Goal: Information Seeking & Learning: Learn about a topic

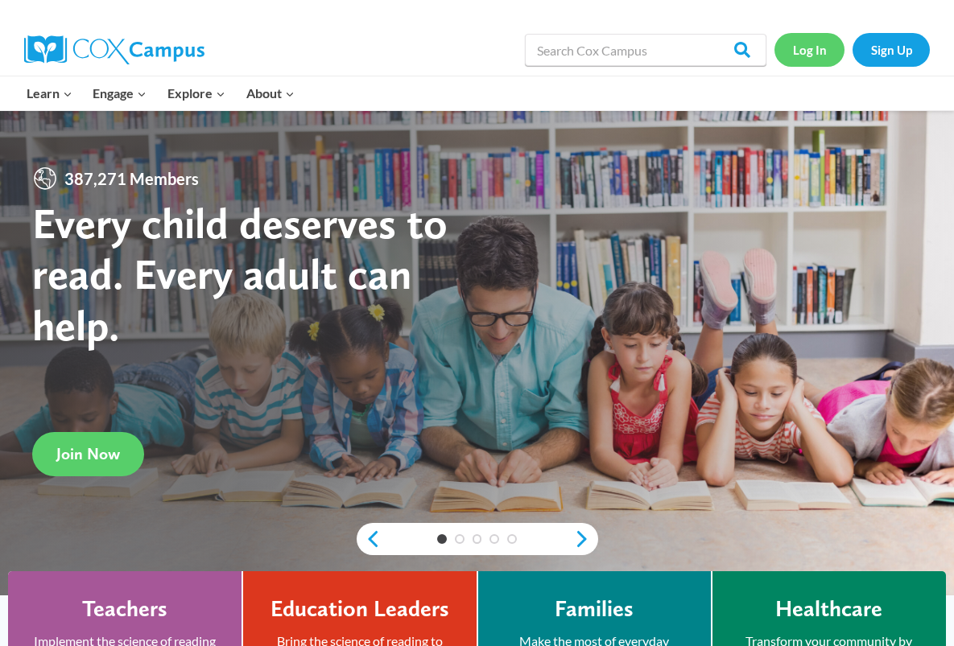
click at [814, 52] on link "Log In" at bounding box center [809, 49] width 70 height 33
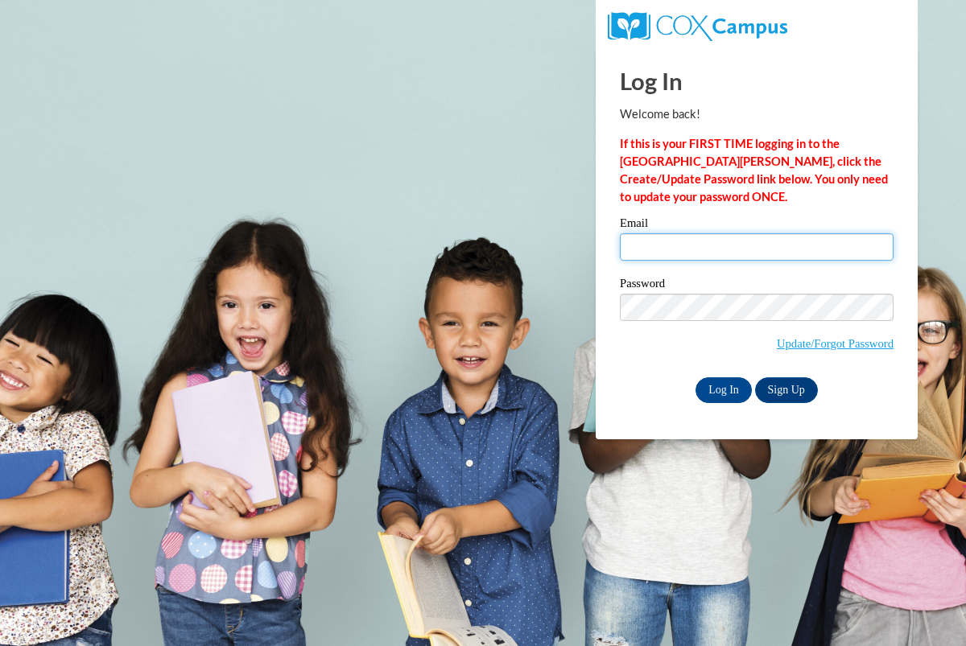
click at [694, 236] on input "Email" at bounding box center [757, 246] width 274 height 27
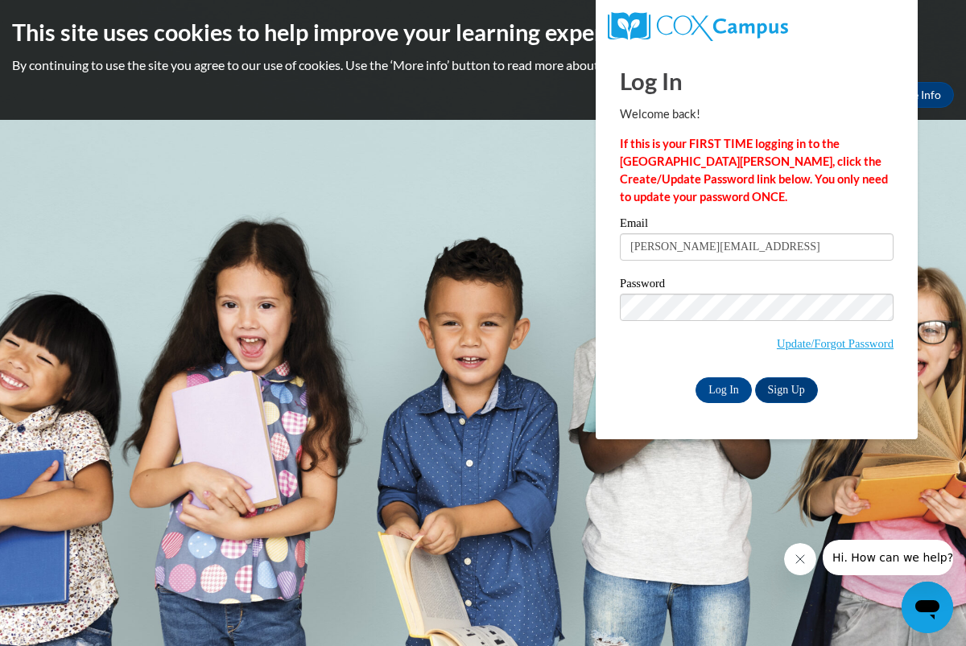
type input "a.finnearty@ymcadekalb.org"
click at [736, 393] on input "Log In" at bounding box center [723, 390] width 56 height 26
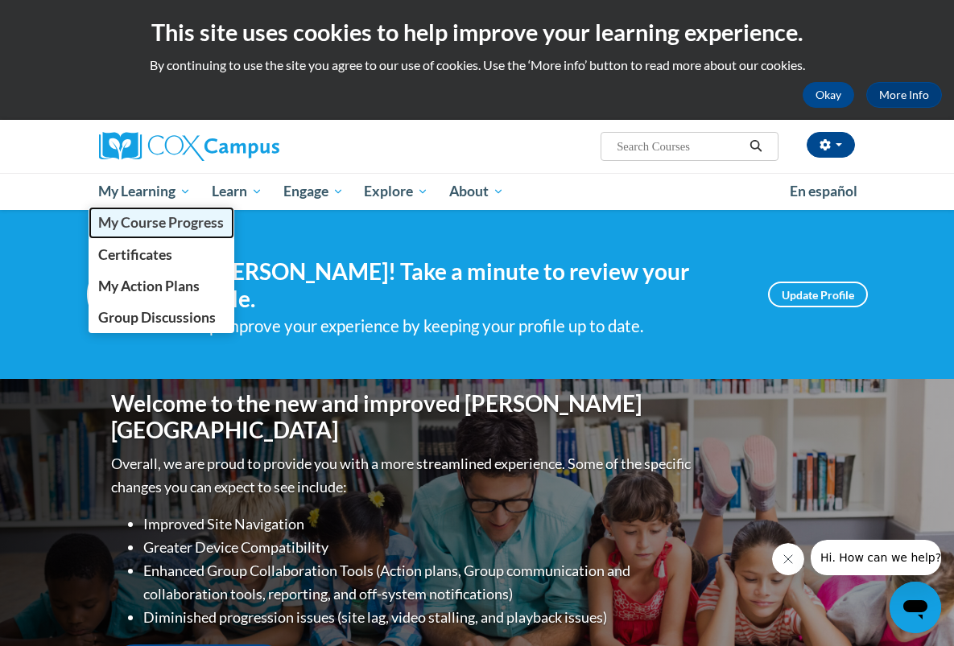
click at [98, 225] on span "My Course Progress" at bounding box center [161, 222] width 126 height 17
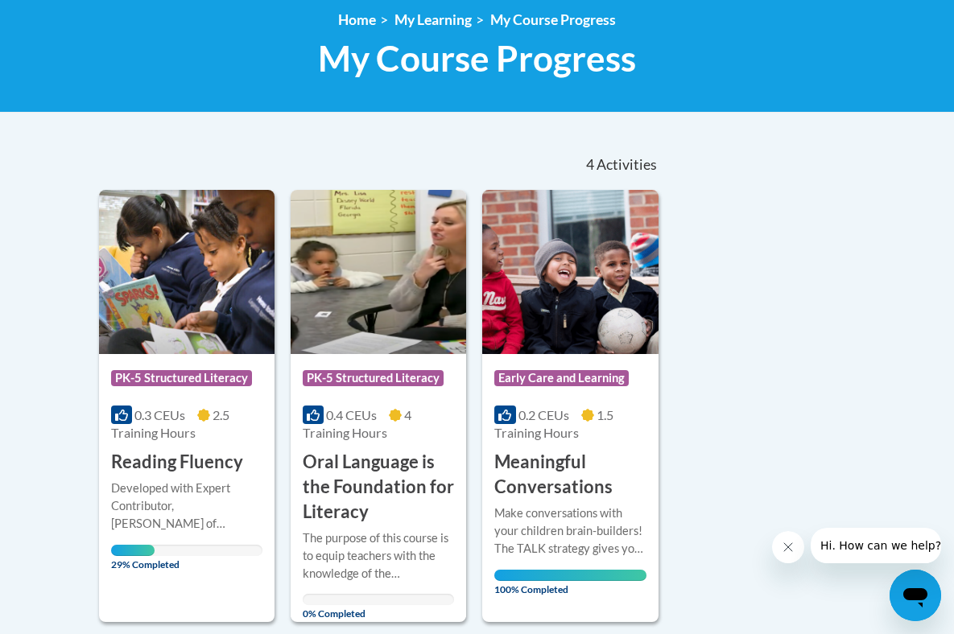
scroll to position [226, 0]
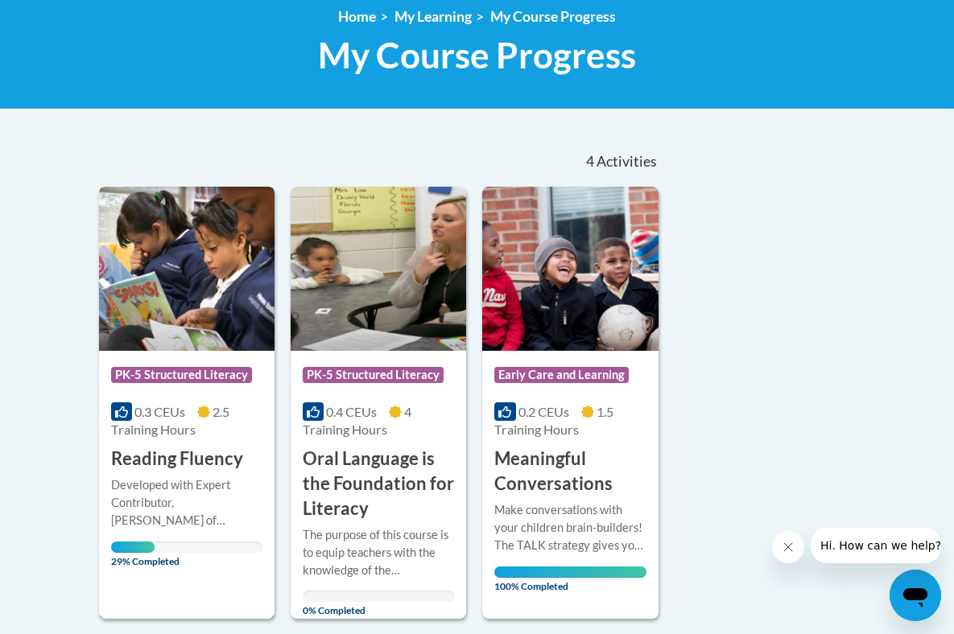
click at [137, 285] on img at bounding box center [186, 269] width 175 height 164
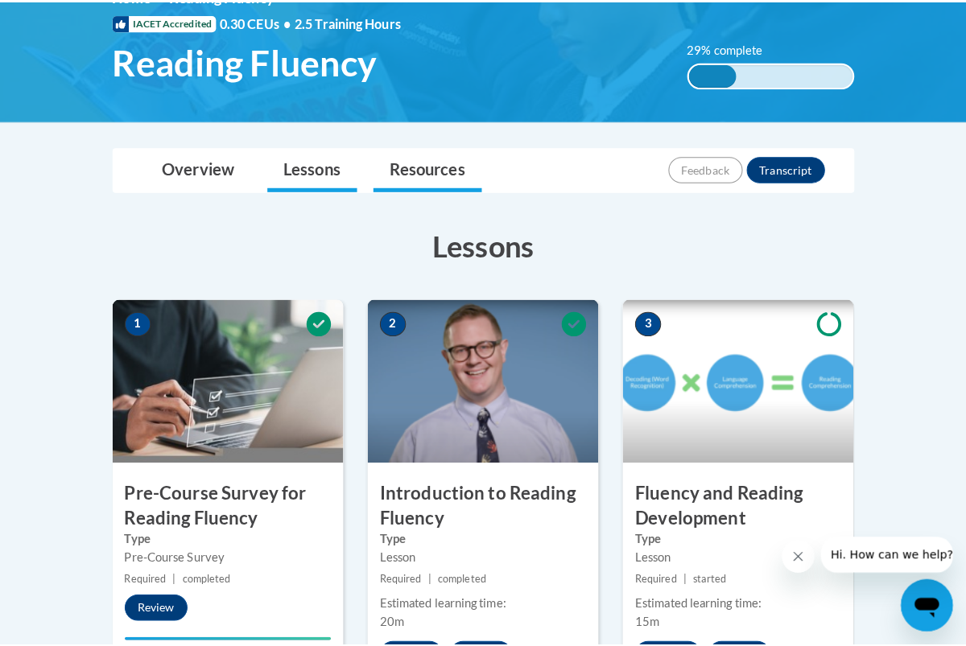
scroll to position [458, 0]
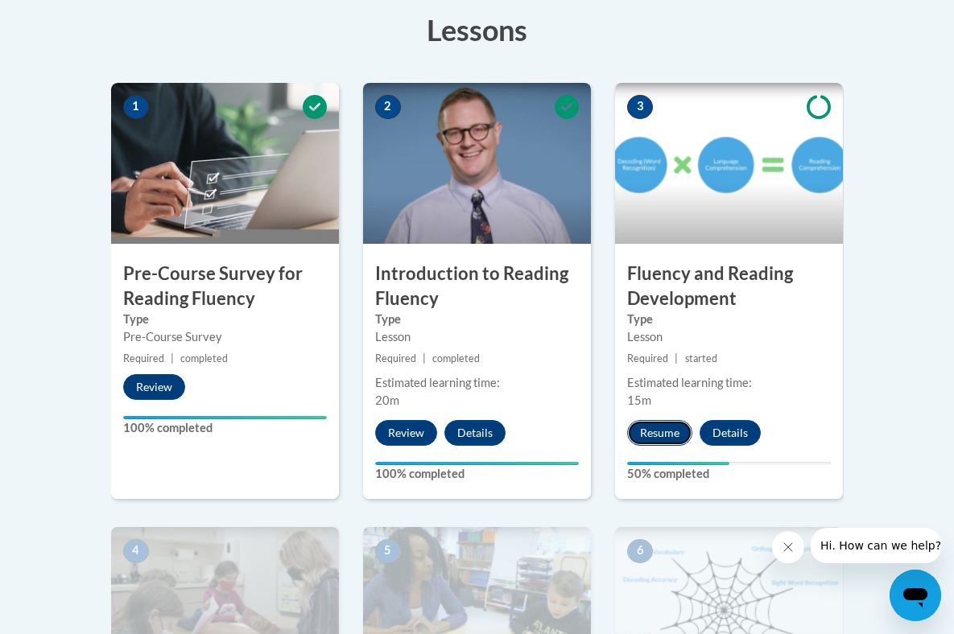
click at [692, 437] on button "Resume" at bounding box center [659, 433] width 65 height 26
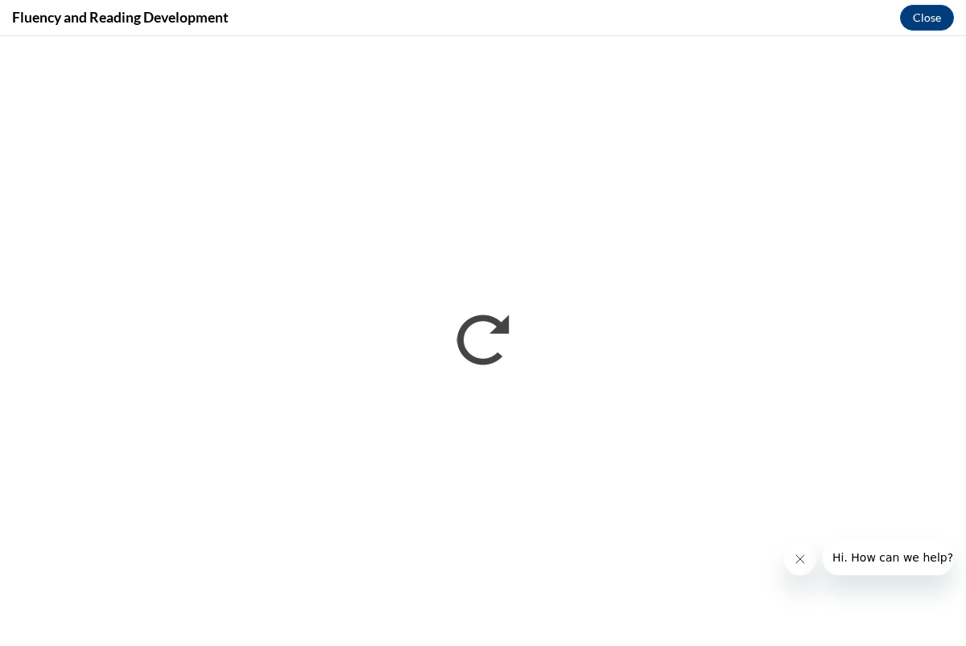
scroll to position [0, 0]
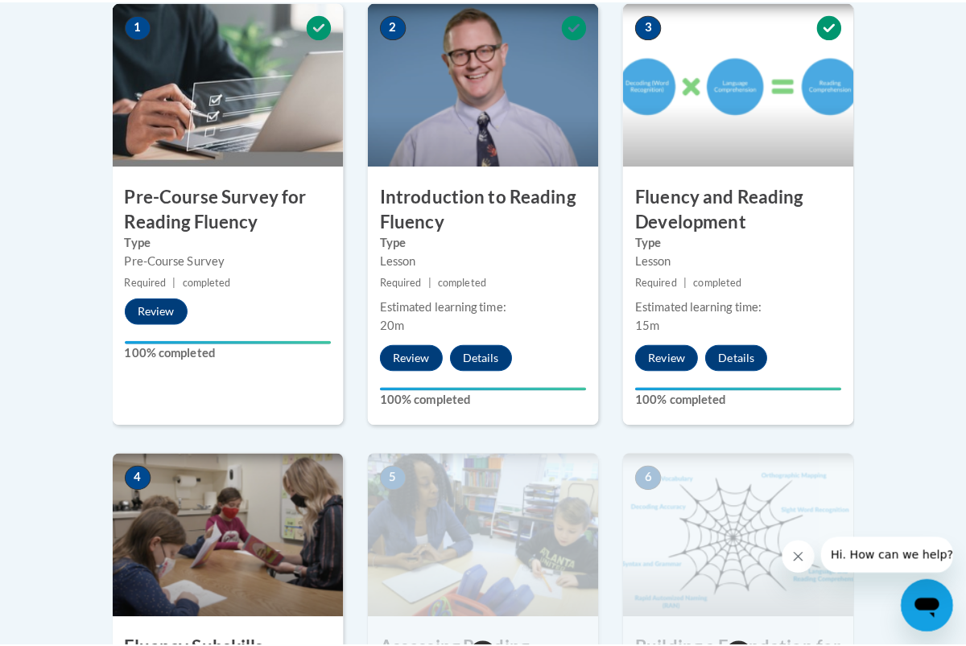
scroll to position [826, 0]
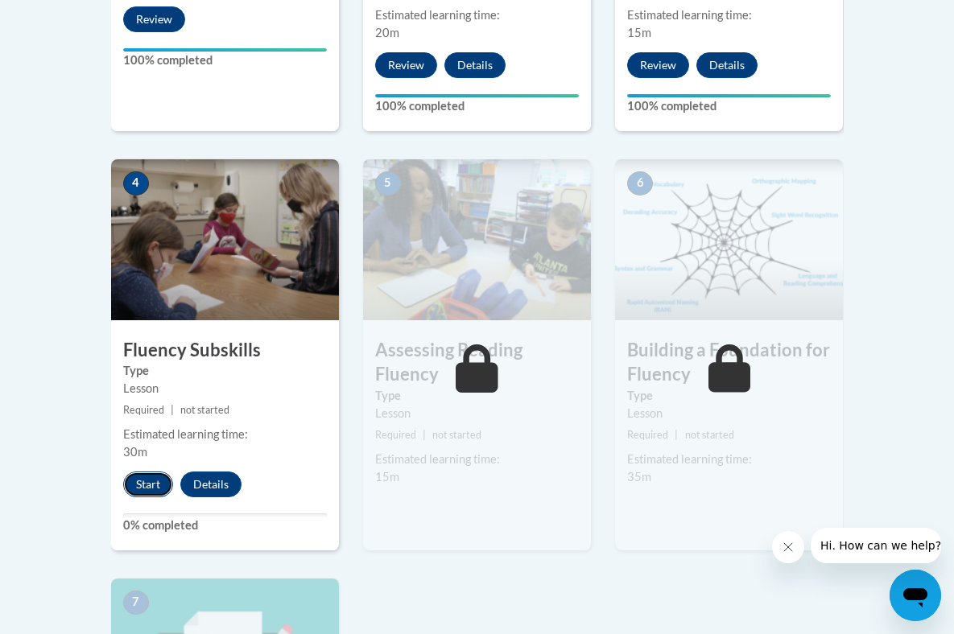
click at [123, 484] on button "Start" at bounding box center [148, 485] width 50 height 26
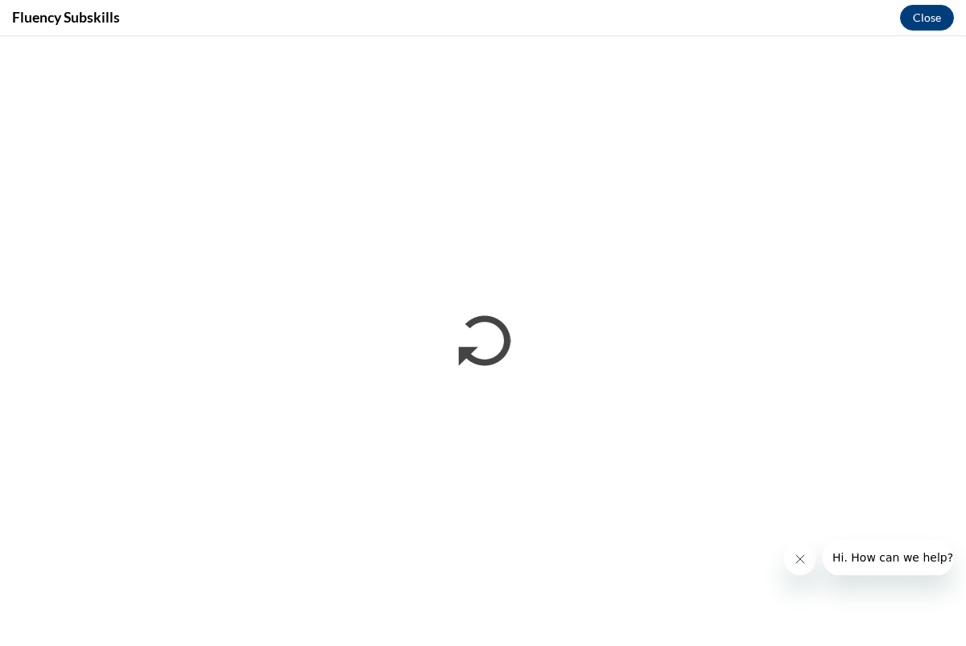
scroll to position [0, 0]
click at [802, 562] on icon "Close message from company" at bounding box center [800, 559] width 8 height 8
click at [909, 23] on button "Close" at bounding box center [927, 18] width 54 height 26
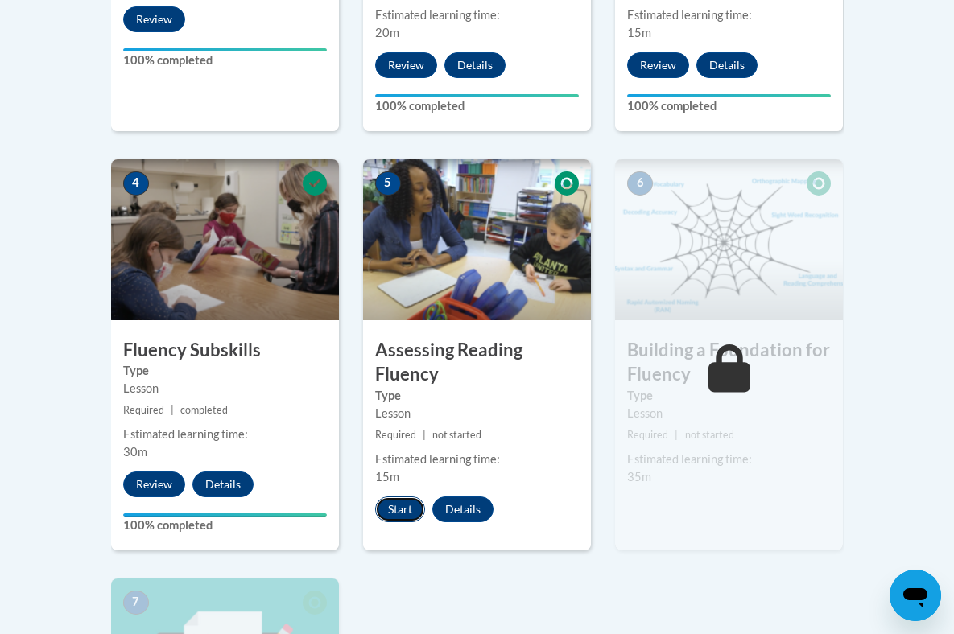
click at [375, 497] on button "Start" at bounding box center [400, 510] width 50 height 26
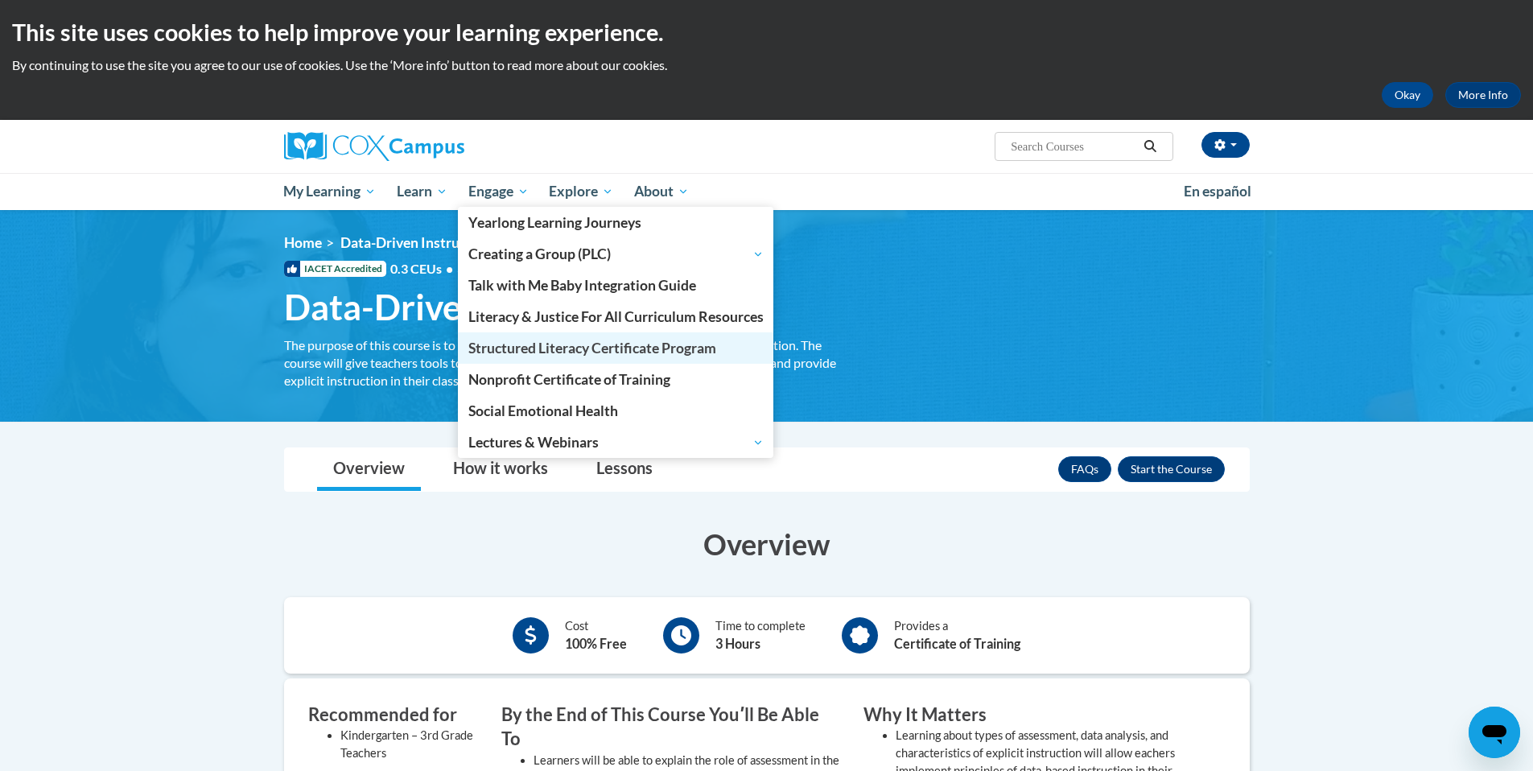
scroll to position [525, 0]
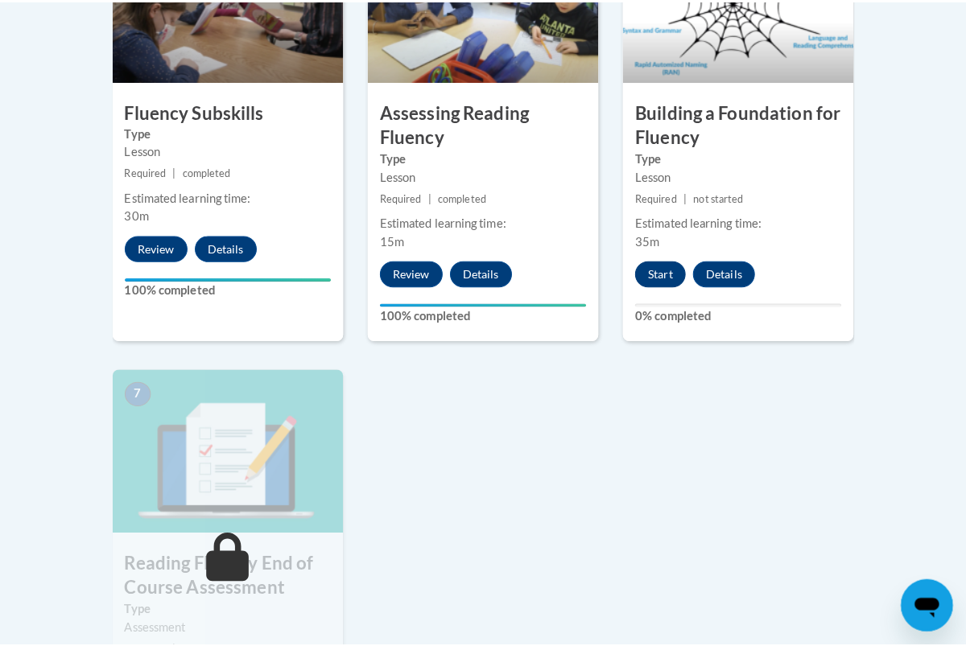
scroll to position [1060, 0]
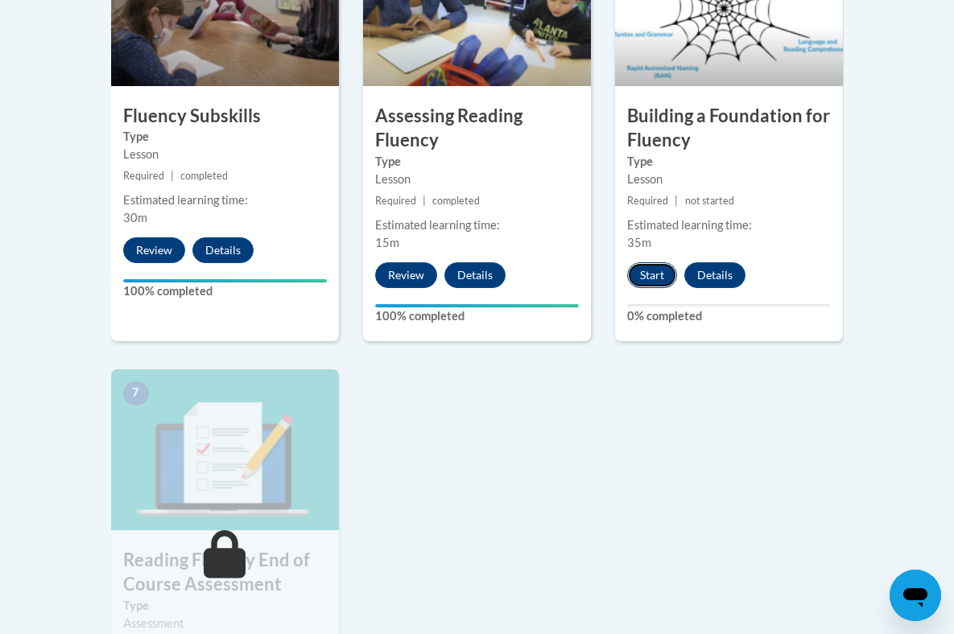
click at [677, 276] on button "Start" at bounding box center [652, 275] width 50 height 26
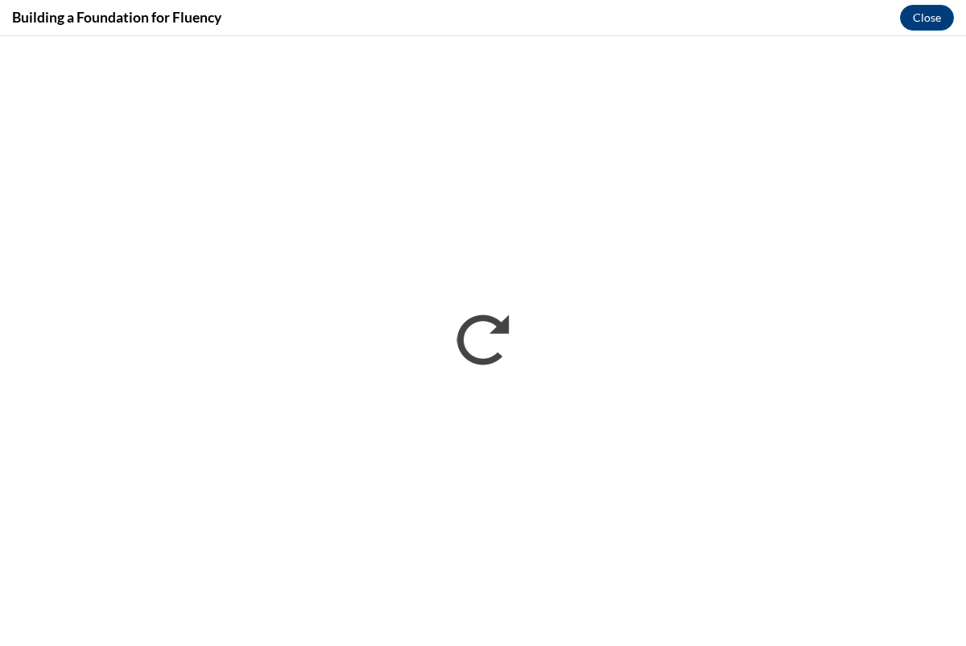
scroll to position [0, 0]
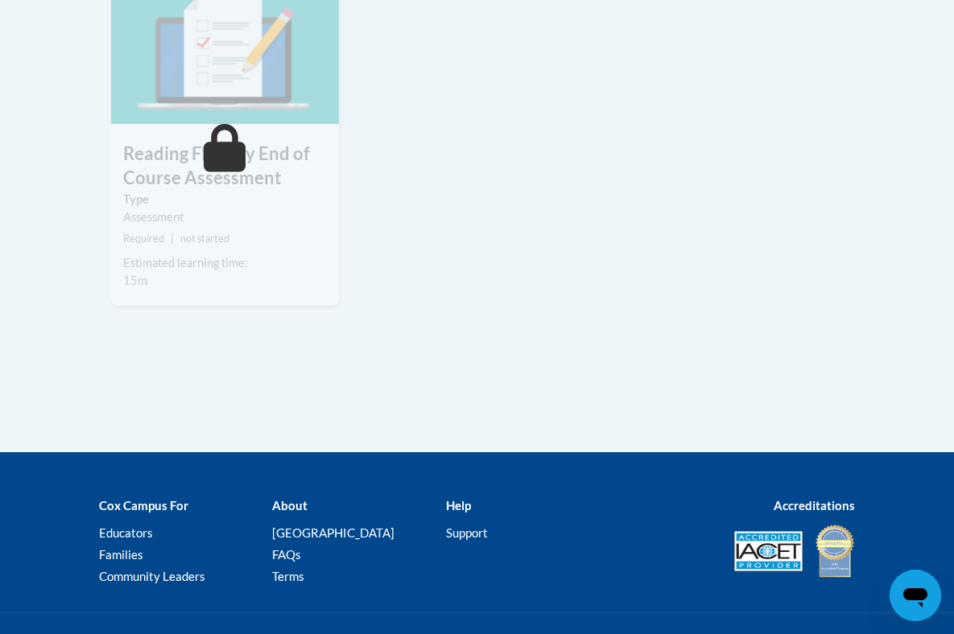
scroll to position [1550, 0]
